Goal: Task Accomplishment & Management: Complete application form

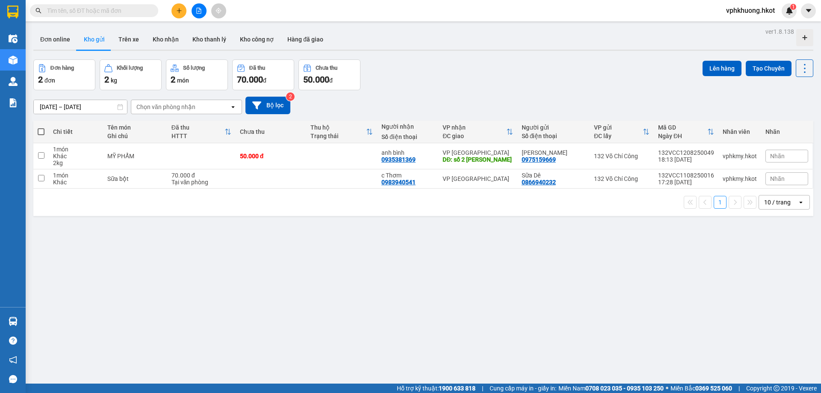
click at [102, 13] on input "text" at bounding box center [97, 10] width 101 height 9
paste input "0398228280"
type input "0398228280"
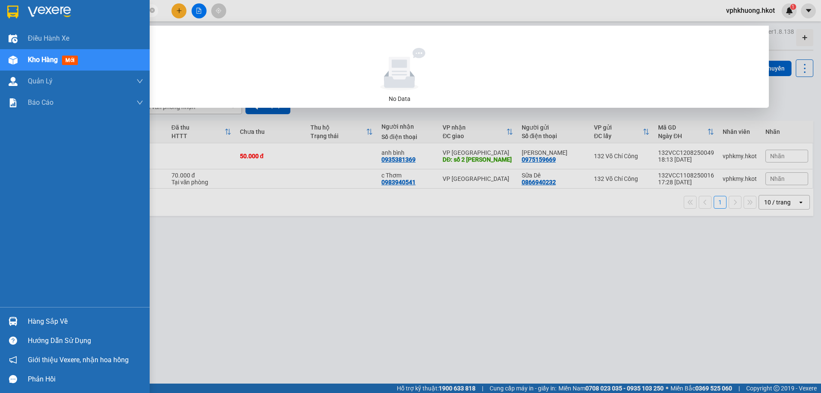
drag, startPoint x: 98, startPoint y: 12, endPoint x: 0, endPoint y: 12, distance: 97.5
click at [0, 10] on section "Kết quả tìm kiếm ( 0 ) Bộ lọc No Data 0398228280 vphkhuong.hkot 1 Điều hành xe …" at bounding box center [410, 196] width 821 height 393
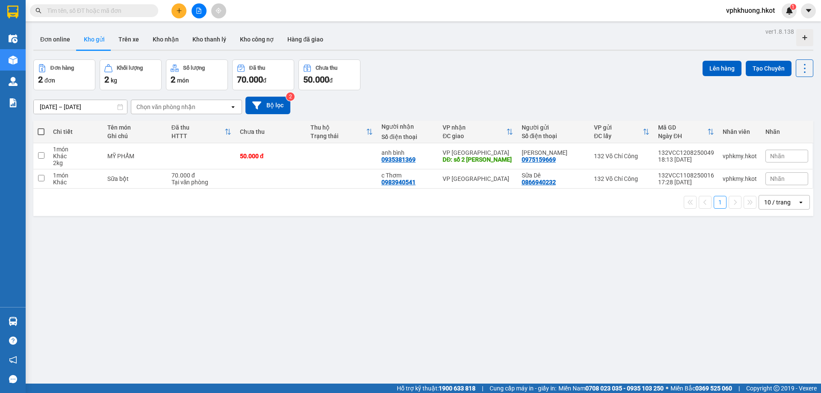
click at [118, 12] on input "text" at bounding box center [97, 10] width 101 height 9
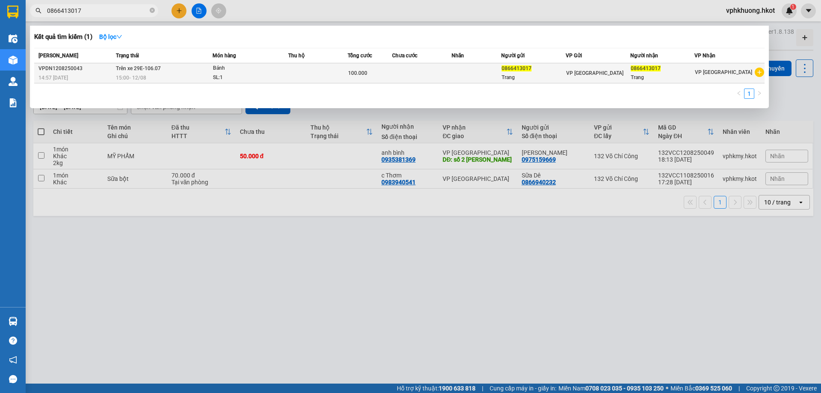
type input "0866413017"
click at [449, 67] on td at bounding box center [421, 73] width 59 height 20
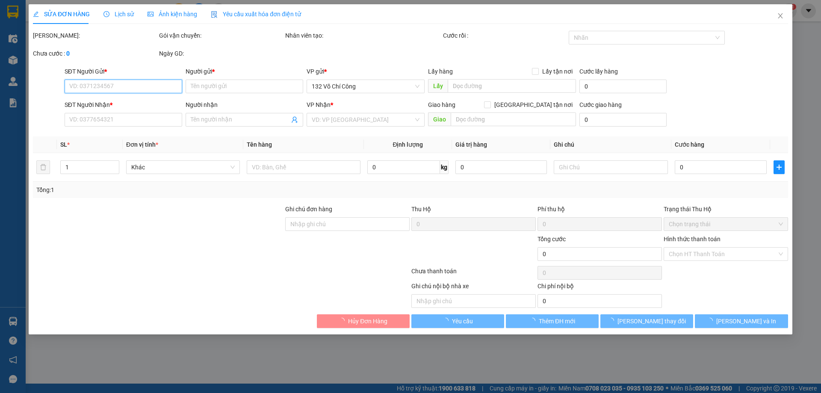
type input "0866413017"
type input "Trang"
type input "0866413017"
type input "Trang"
type input "100.000"
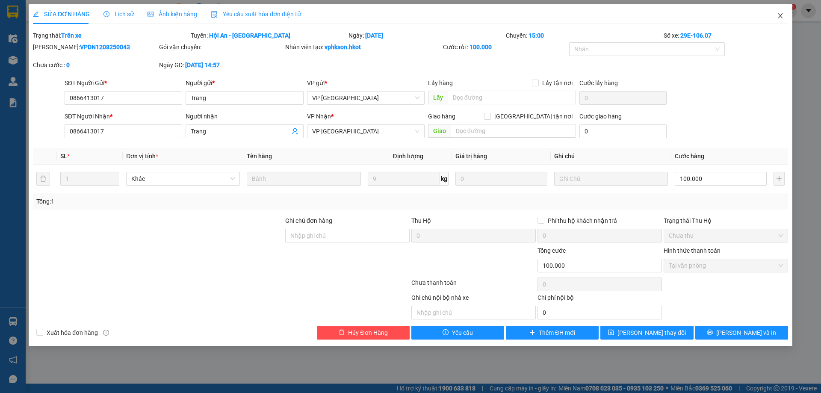
click at [781, 14] on icon "close" at bounding box center [780, 15] width 7 height 7
